Goal: Information Seeking & Learning: Learn about a topic

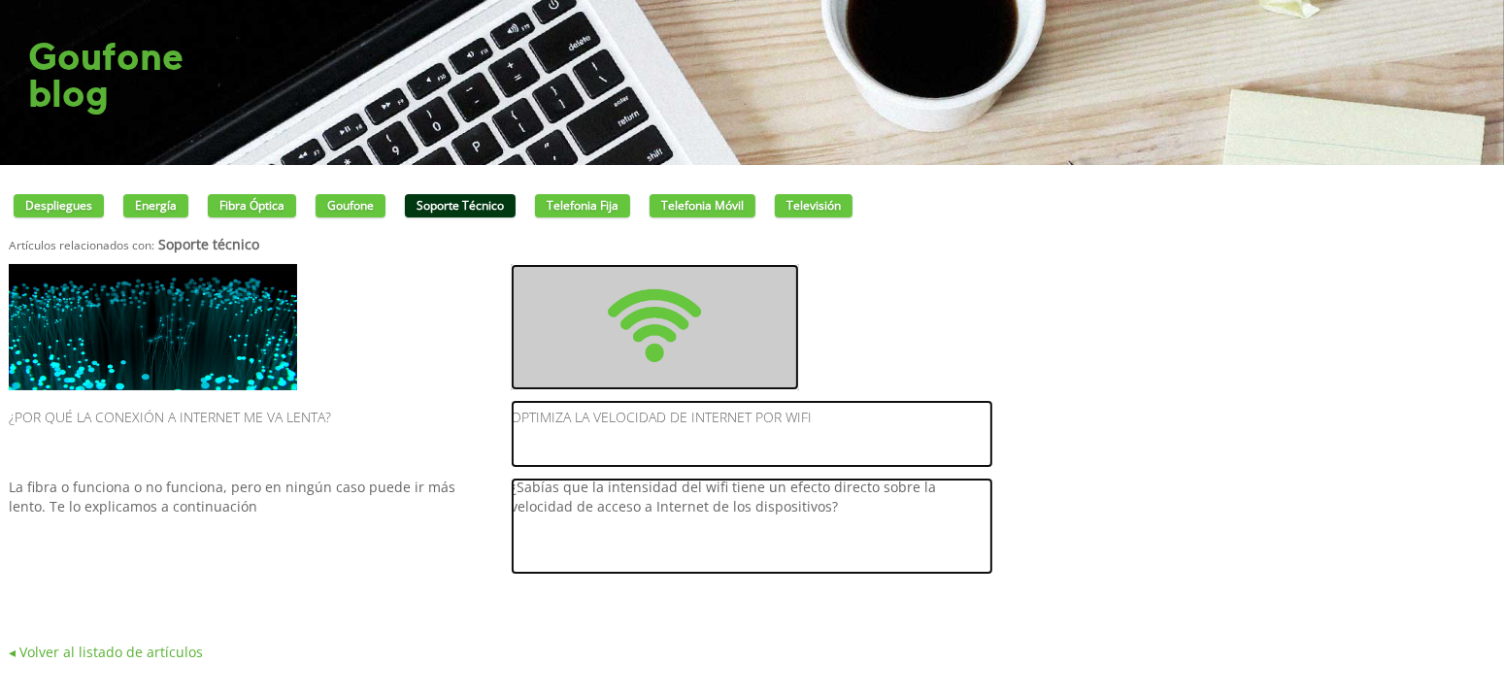
click at [631, 410] on h2 "Optimiza la velocidad de Internet por wifi" at bounding box center [752, 434] width 483 height 68
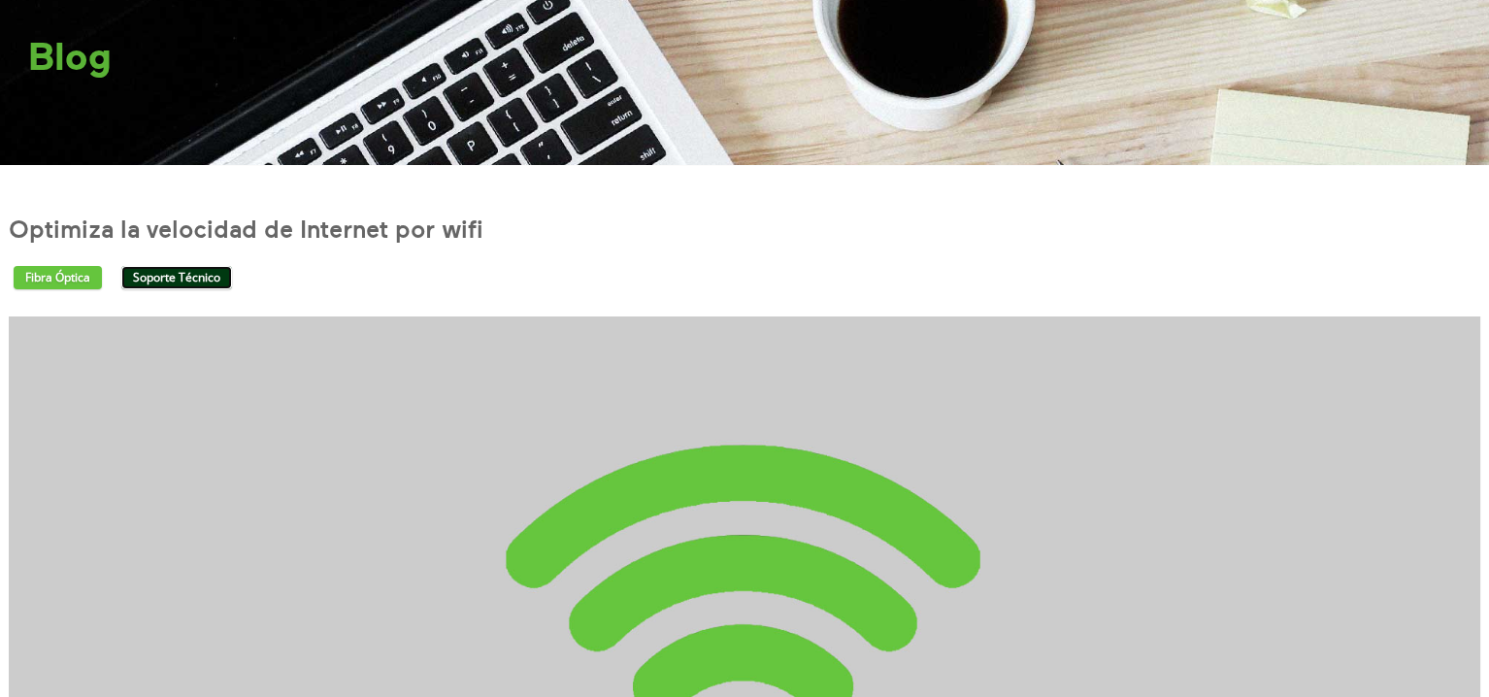
click at [153, 269] on link "Soporte técnico" at bounding box center [176, 277] width 111 height 23
